Goal: Find contact information: Find contact information

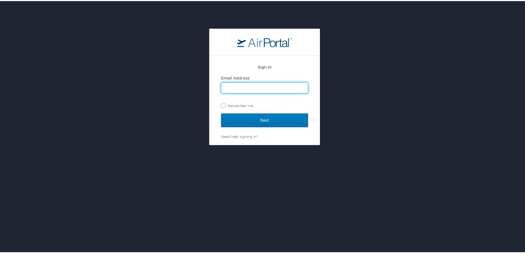
type input "lesley.hogg@cbtravel.com"
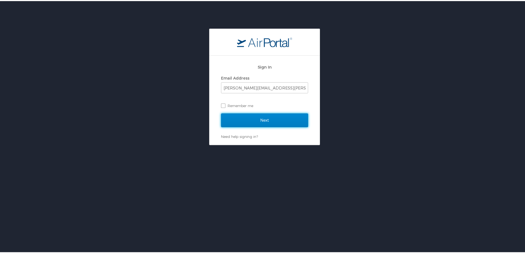
click at [233, 121] on input "Next" at bounding box center [264, 119] width 87 height 14
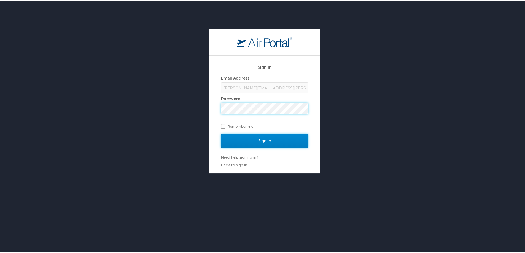
click at [252, 142] on input "Sign In" at bounding box center [264, 140] width 87 height 14
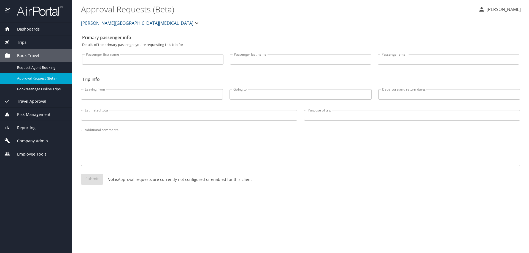
click at [99, 22] on span "[PERSON_NAME][GEOGRAPHIC_DATA][MEDICAL_DATA]" at bounding box center [137, 23] width 112 height 8
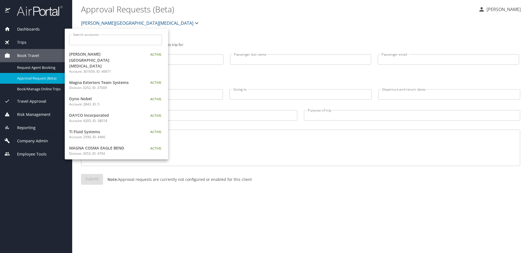
click at [259, 16] on div at bounding box center [264, 126] width 529 height 253
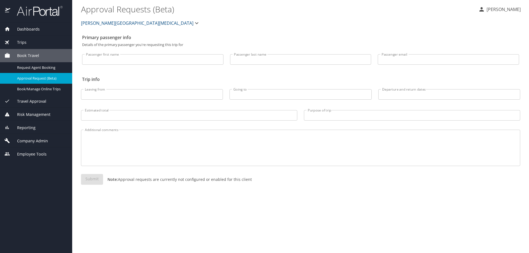
click at [29, 142] on span "Company Admin" at bounding box center [29, 141] width 38 height 6
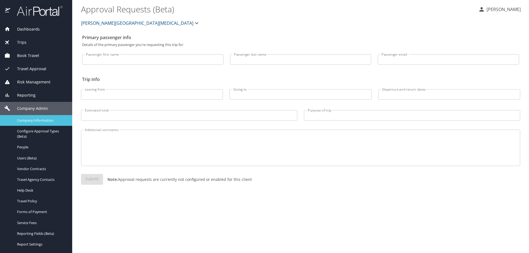
click at [31, 122] on span "Company Information" at bounding box center [41, 120] width 48 height 5
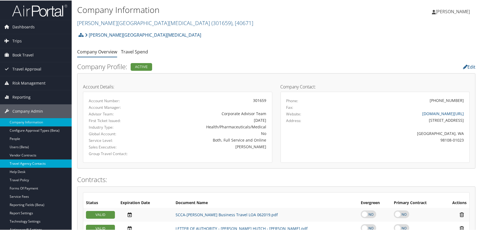
click at [26, 165] on link "Travel Agency Contacts" at bounding box center [36, 163] width 72 height 8
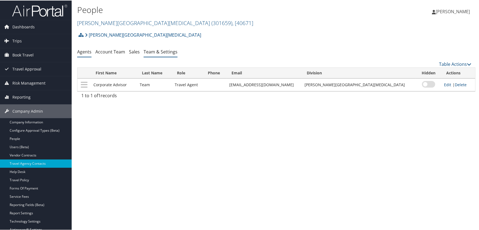
click at [159, 51] on link "Team & Settings" at bounding box center [160, 51] width 34 height 6
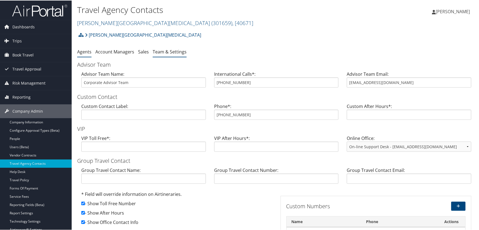
click at [83, 52] on link "Agents" at bounding box center [84, 51] width 14 height 6
